Goal: Transaction & Acquisition: Download file/media

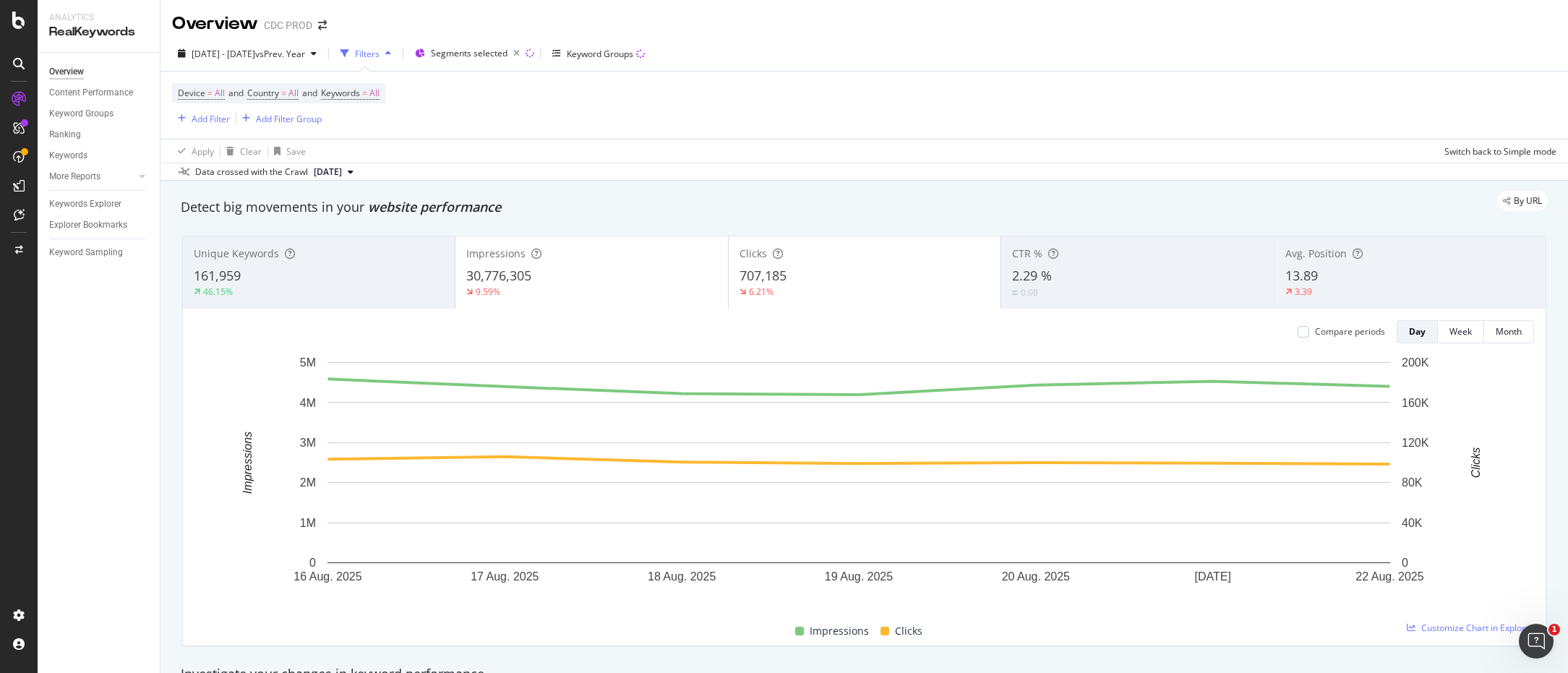
scroll to position [1994, 0]
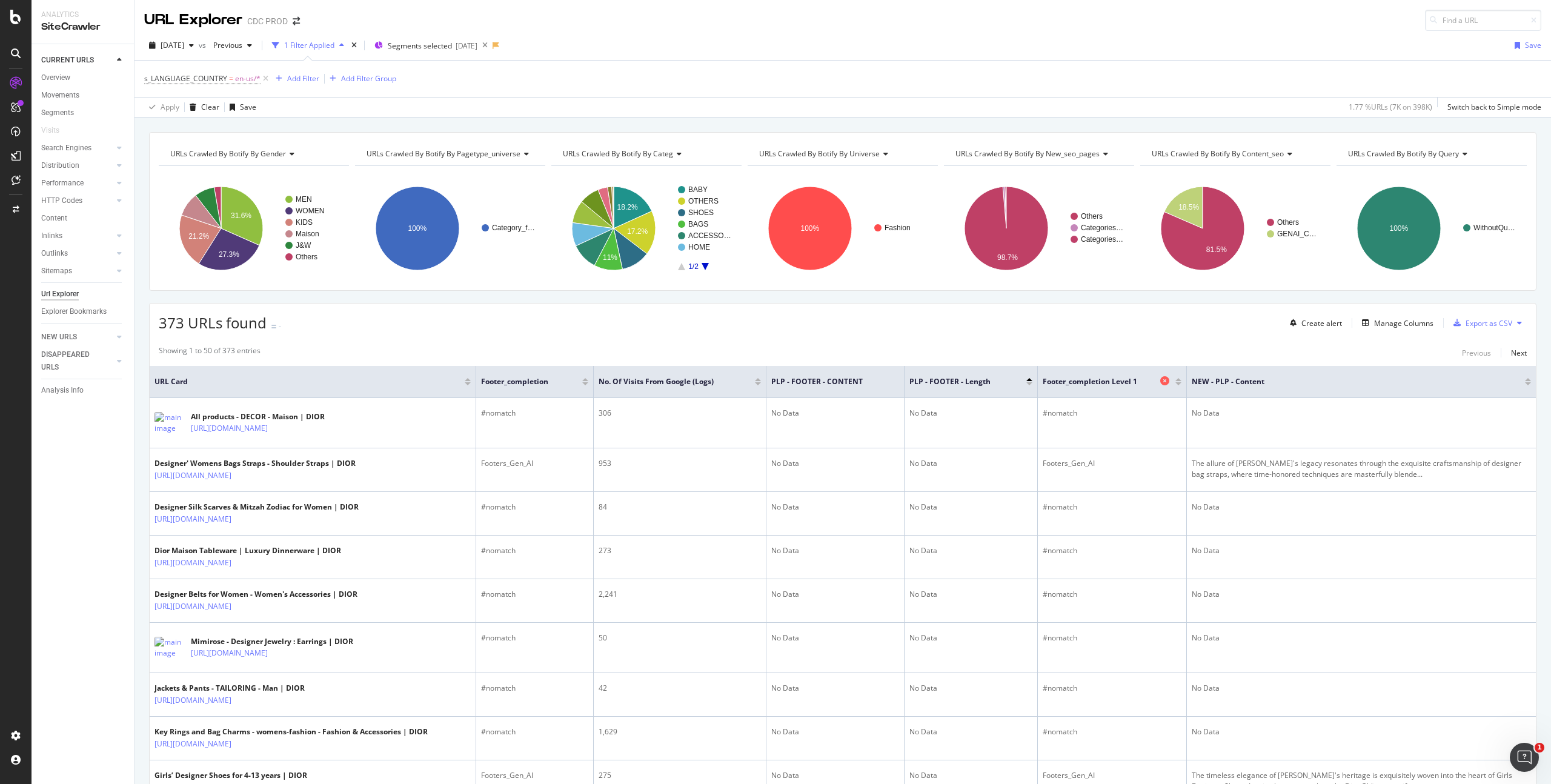
click at [1165, 377] on icon at bounding box center [1165, 380] width 9 height 9
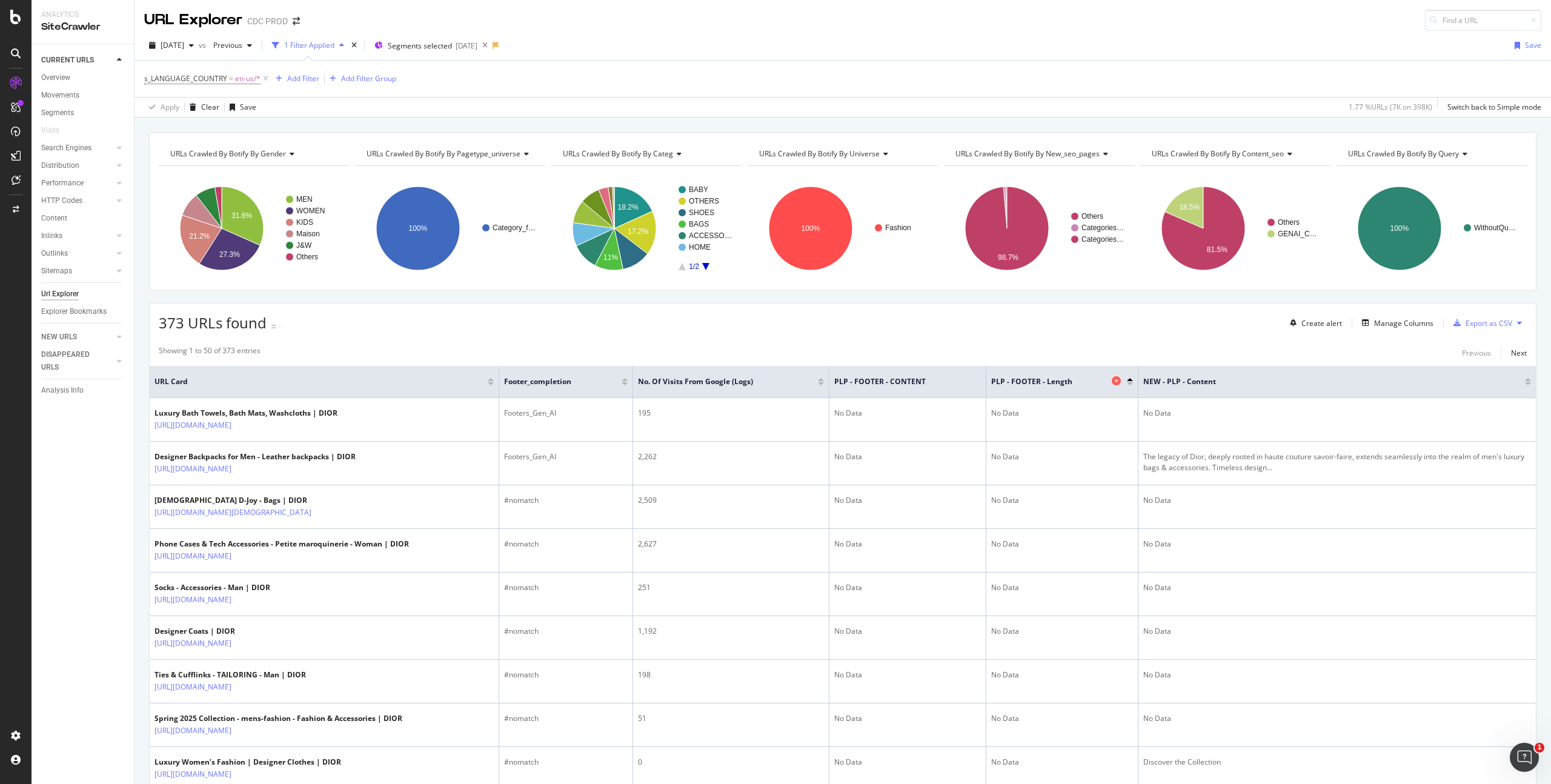
click at [1119, 379] on icon at bounding box center [1117, 380] width 9 height 9
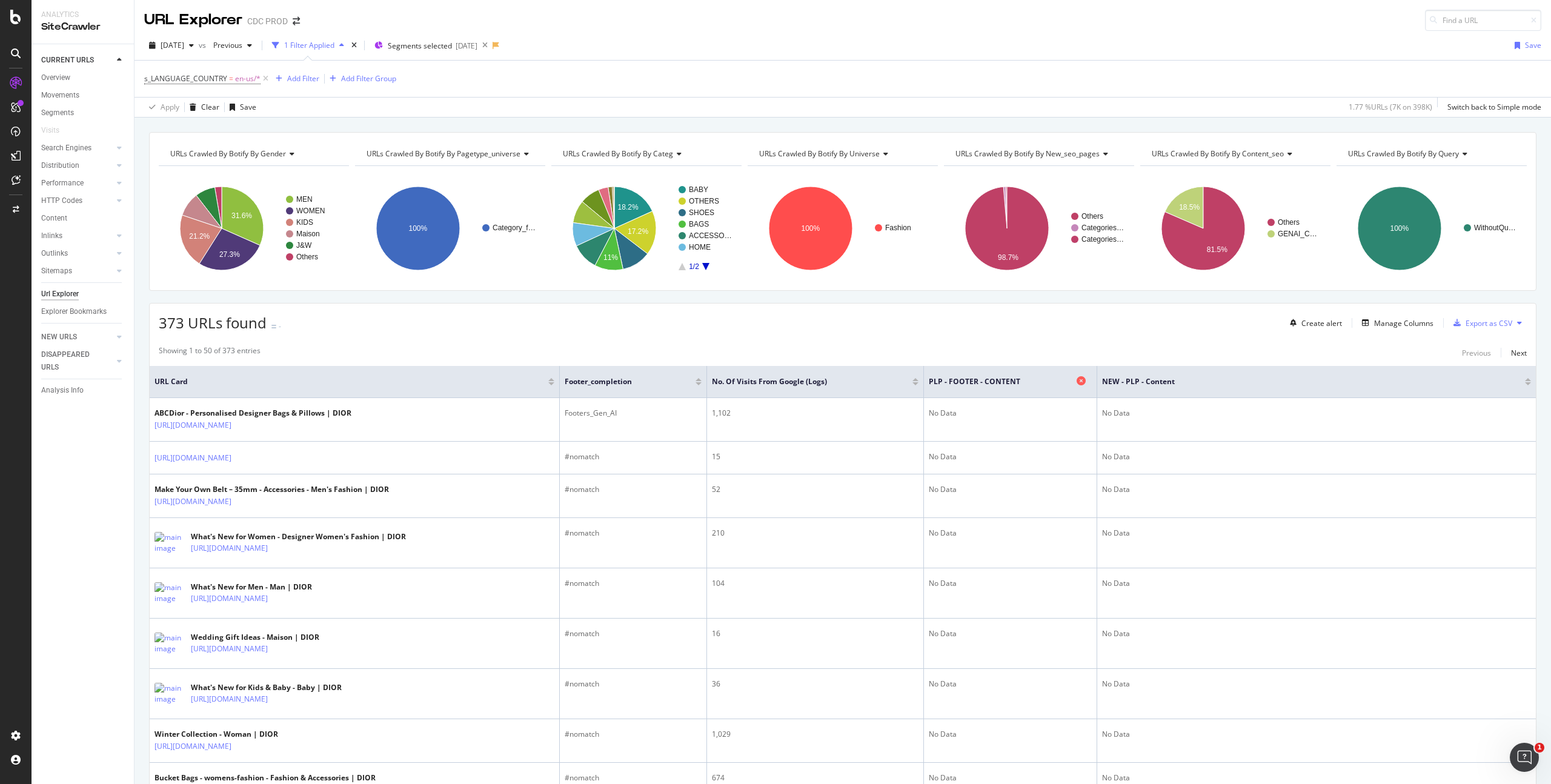
click at [1083, 382] on icon at bounding box center [1081, 380] width 9 height 9
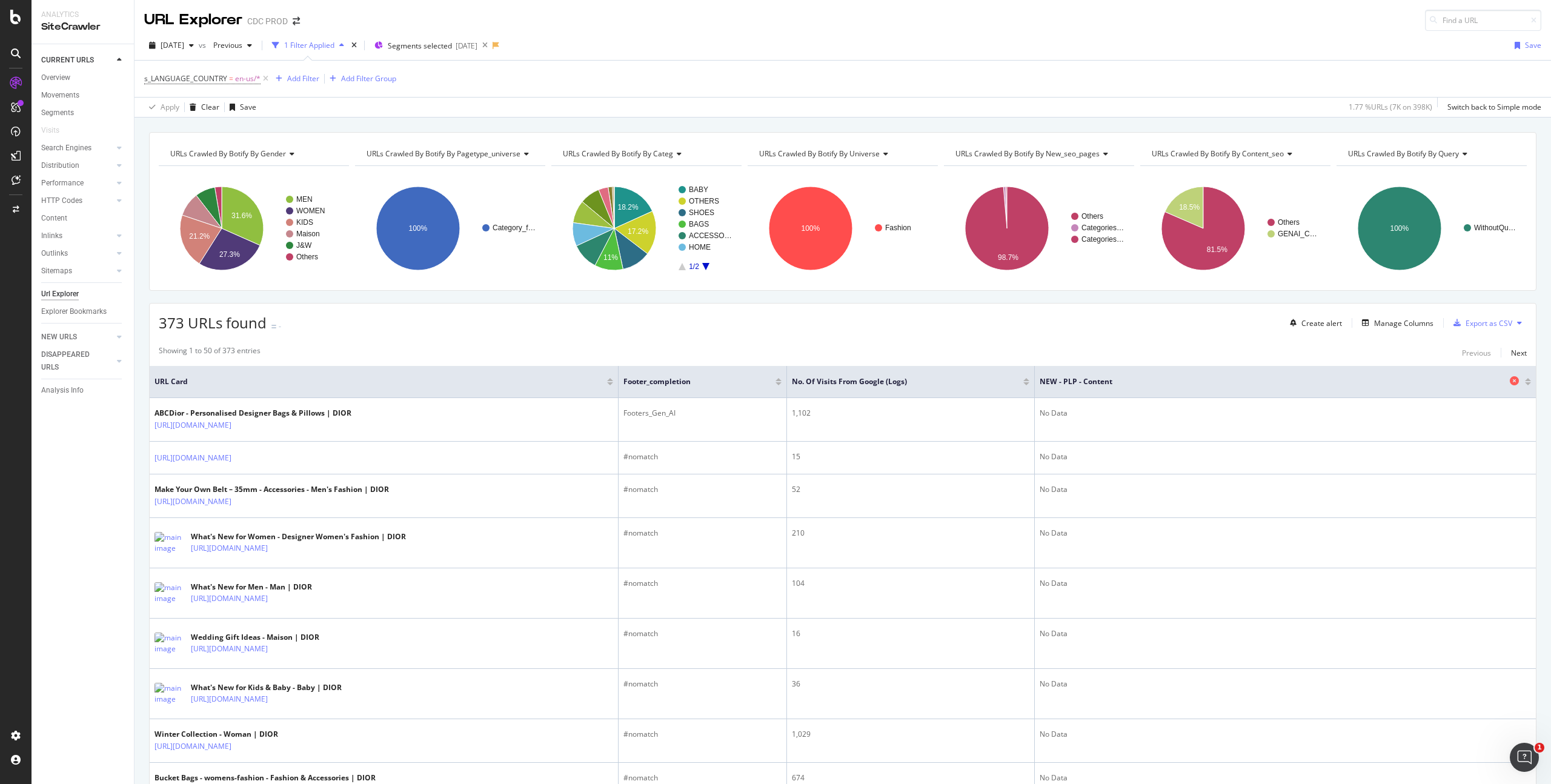
click at [1510, 380] on icon at bounding box center [1514, 380] width 9 height 9
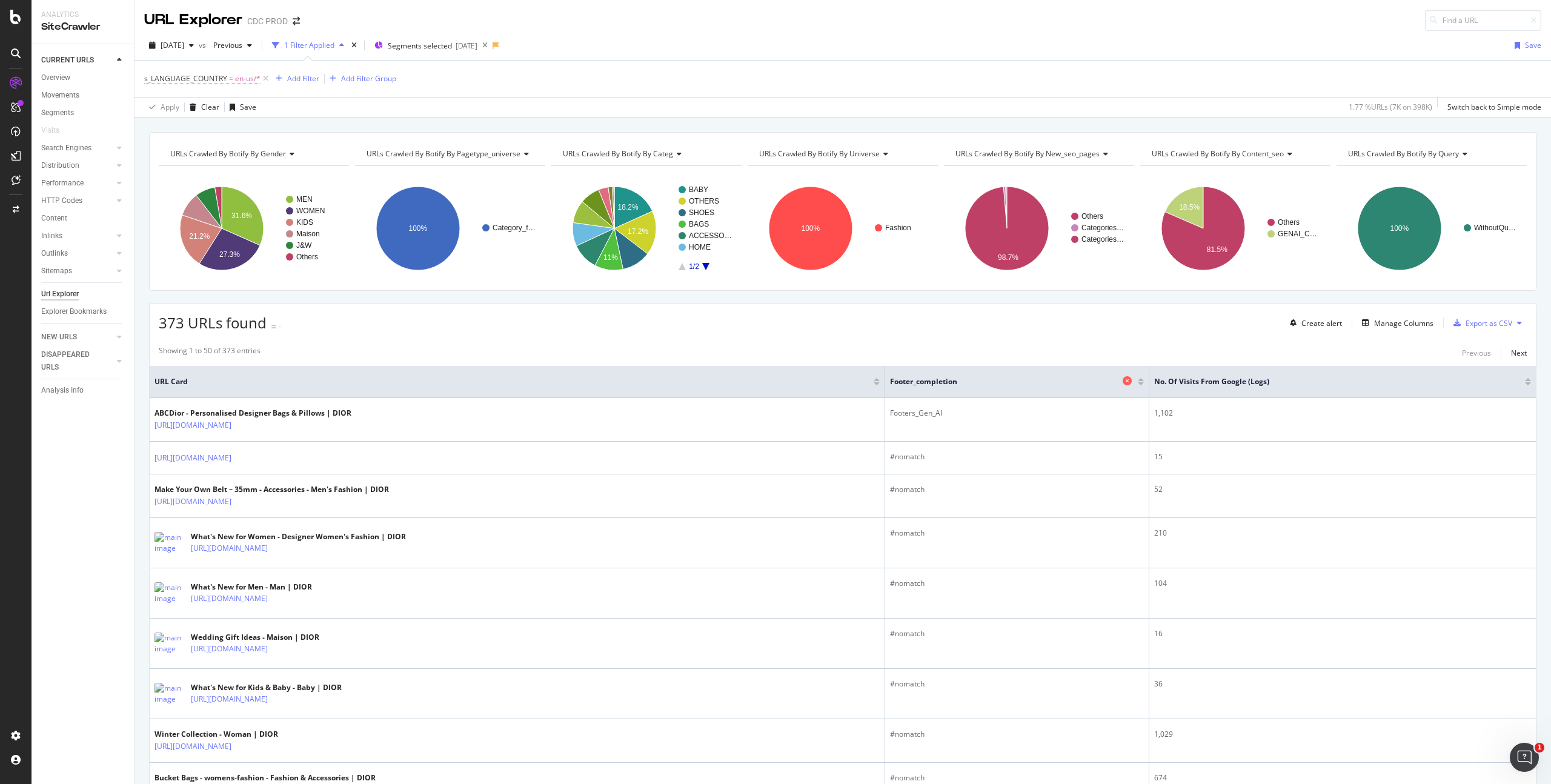
click at [1132, 380] on icon at bounding box center [1127, 380] width 9 height 9
click at [1384, 322] on div "Manage Columns" at bounding box center [1403, 323] width 59 height 10
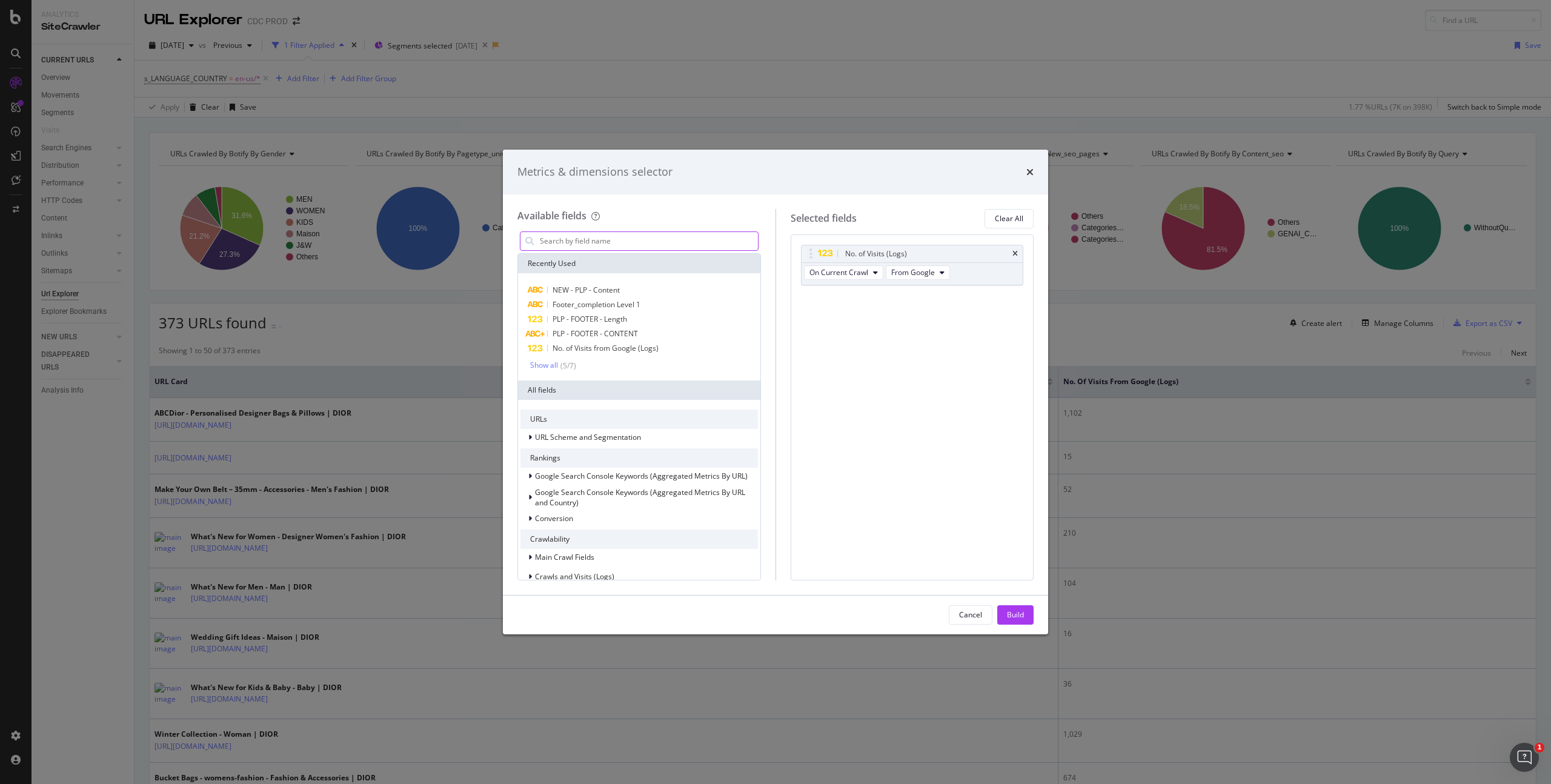
click at [594, 239] on input "modal" at bounding box center [648, 241] width 219 height 18
click at [600, 288] on span "NEW - PLP - Content" at bounding box center [586, 290] width 67 height 10
click at [1020, 611] on div "Build" at bounding box center [1015, 615] width 17 height 10
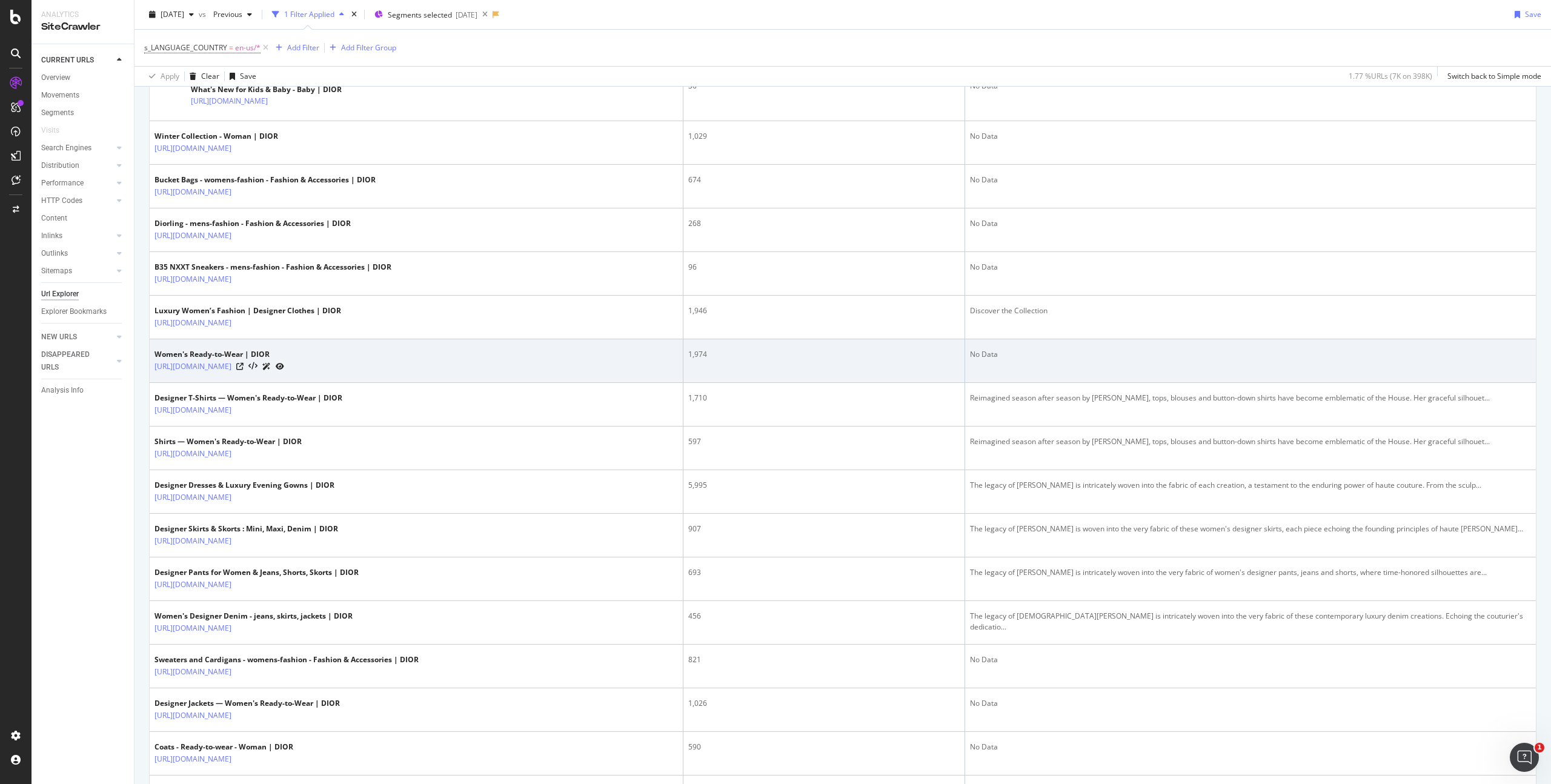
scroll to position [597, 0]
click at [244, 365] on icon at bounding box center [240, 367] width 7 height 7
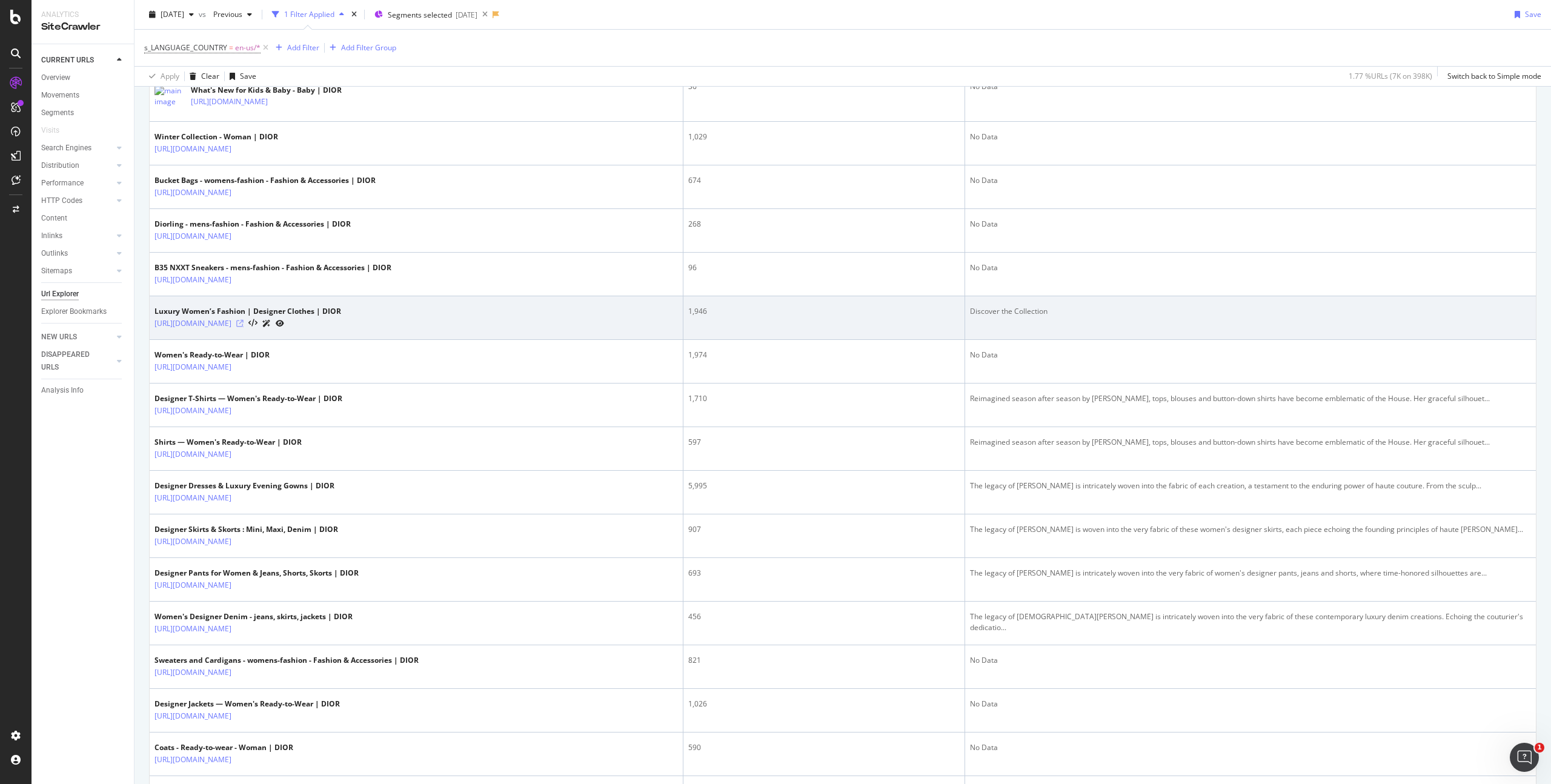
click at [244, 322] on icon at bounding box center [240, 323] width 7 height 7
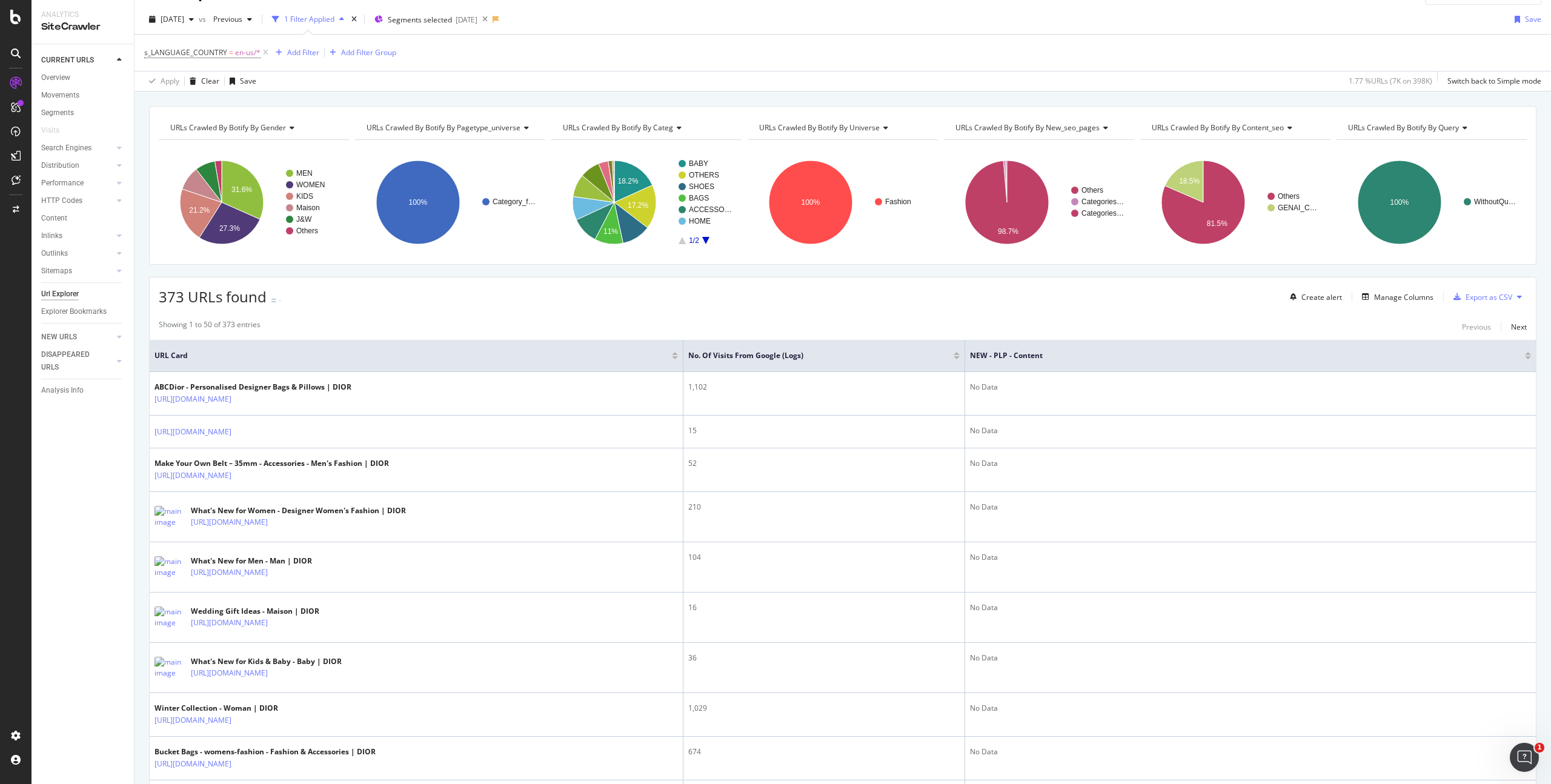
scroll to position [0, 0]
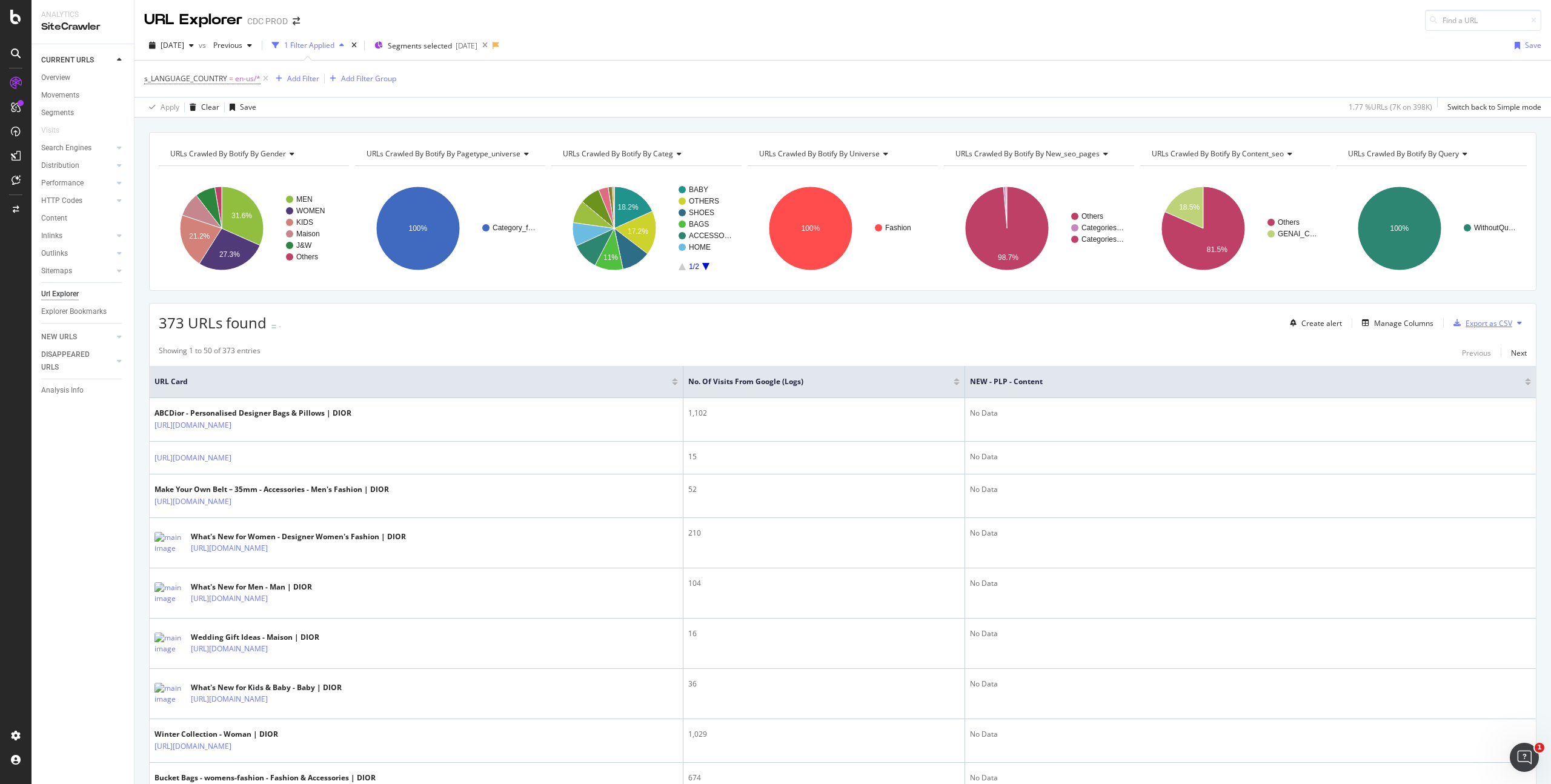
click at [1501, 323] on div "Export as CSV" at bounding box center [1489, 323] width 47 height 10
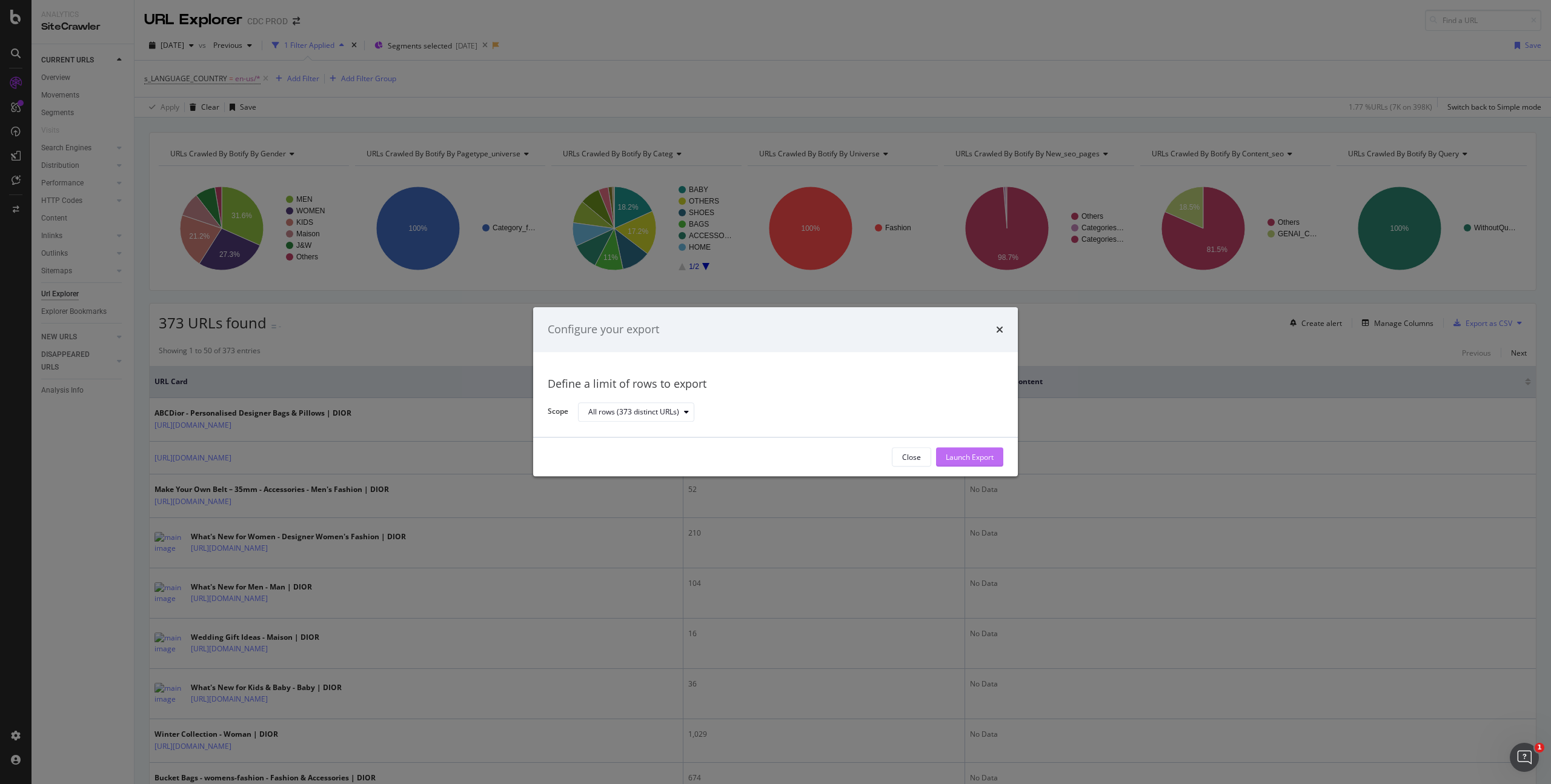
click at [959, 458] on div "Launch Export" at bounding box center [970, 457] width 48 height 10
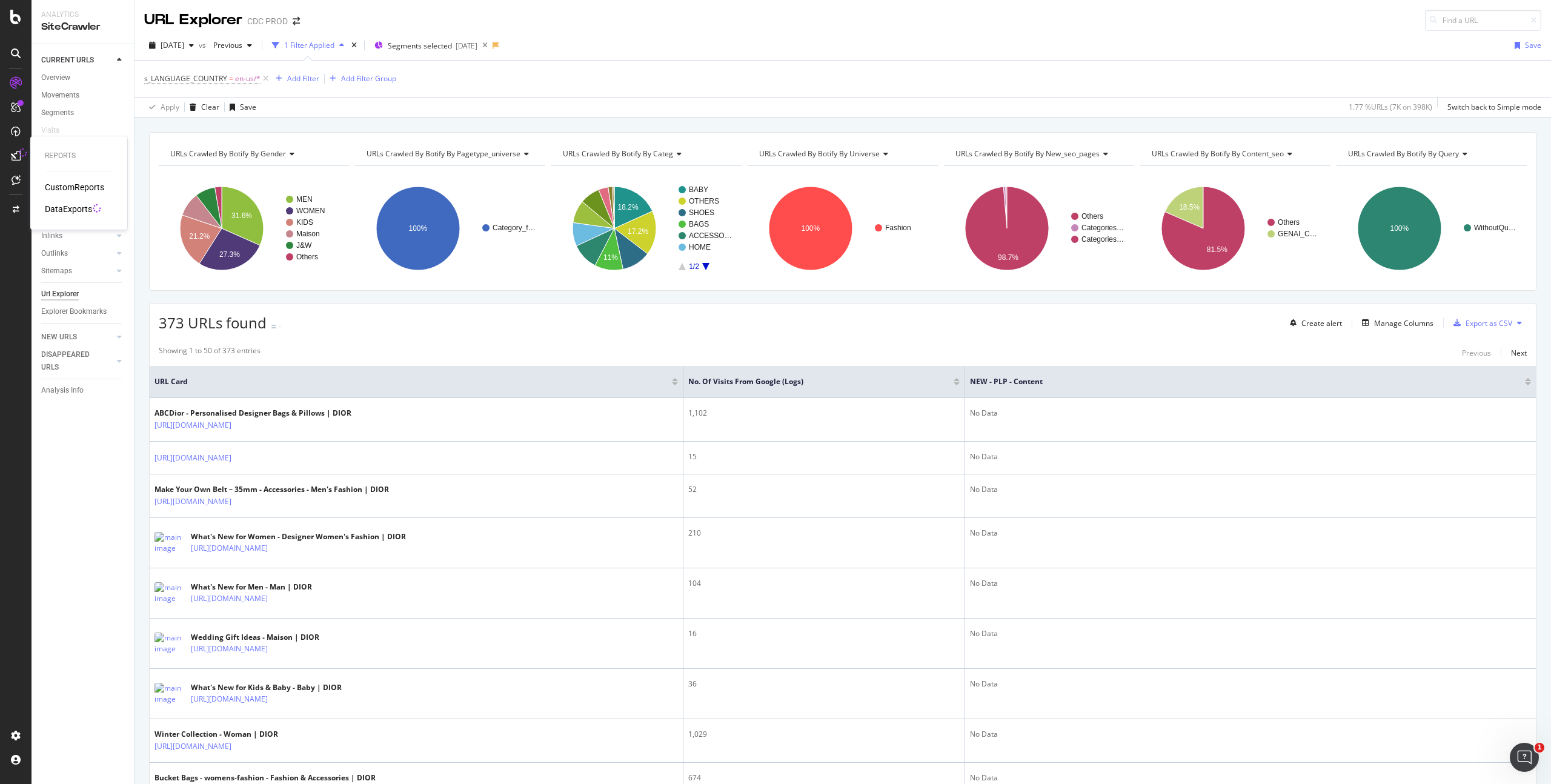
click at [59, 204] on div "DataExports" at bounding box center [68, 209] width 47 height 12
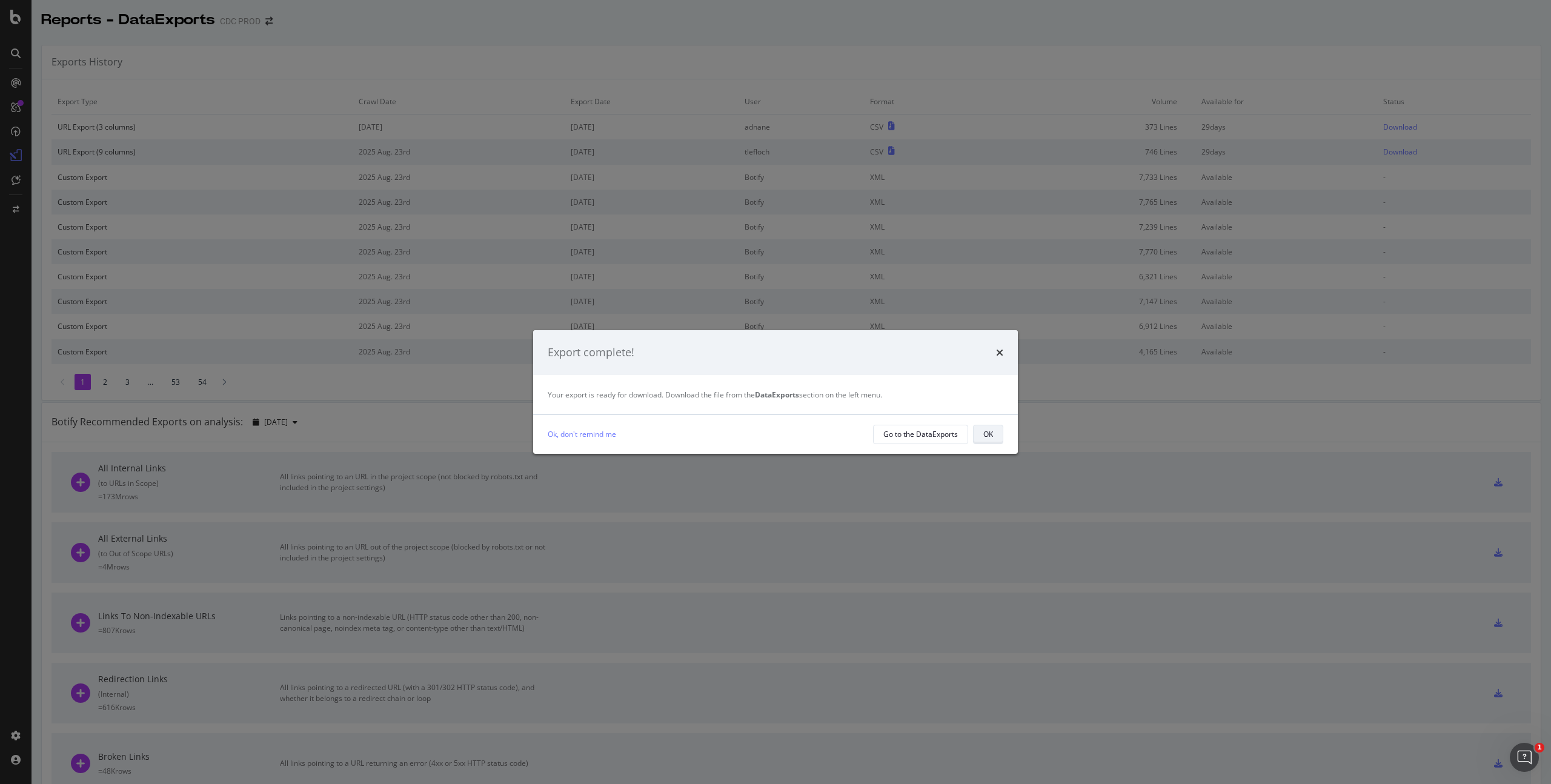
click at [993, 437] on button "OK" at bounding box center [988, 434] width 30 height 20
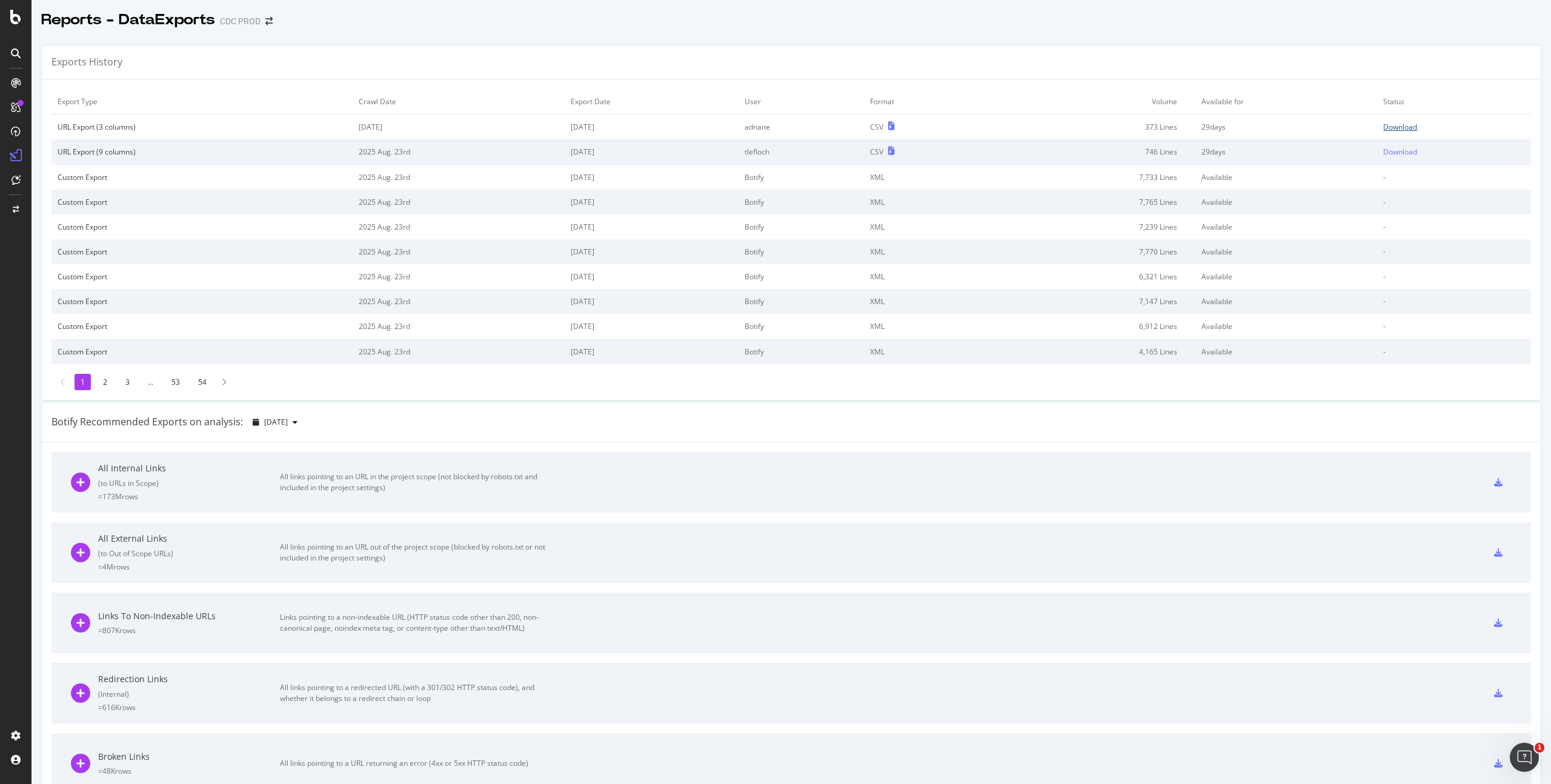
click at [1390, 127] on div "Download" at bounding box center [1401, 127] width 34 height 10
